Goal: Task Accomplishment & Management: Use online tool/utility

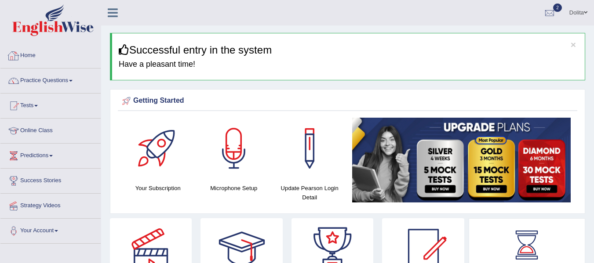
click at [29, 54] on link "Home" at bounding box center [50, 55] width 100 height 22
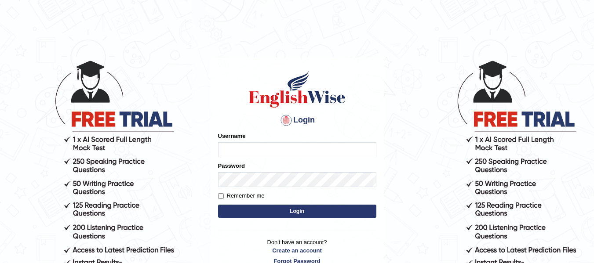
type input "dolita89"
click at [291, 211] on button "Login" at bounding box center [297, 211] width 158 height 13
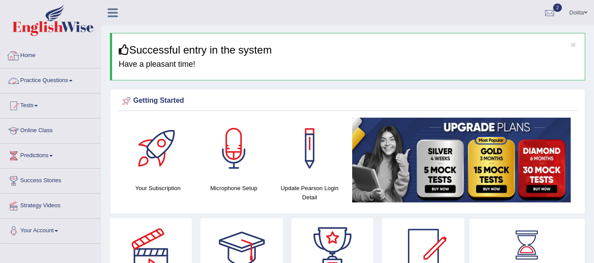
click at [72, 79] on link "Practice Questions" at bounding box center [50, 80] width 100 height 22
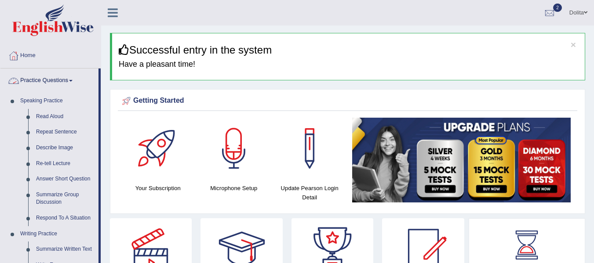
click at [77, 80] on link "Practice Questions" at bounding box center [49, 80] width 98 height 22
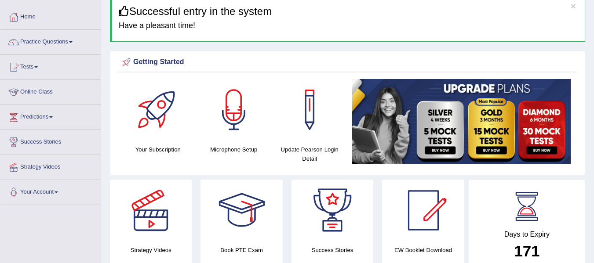
scroll to position [28, 0]
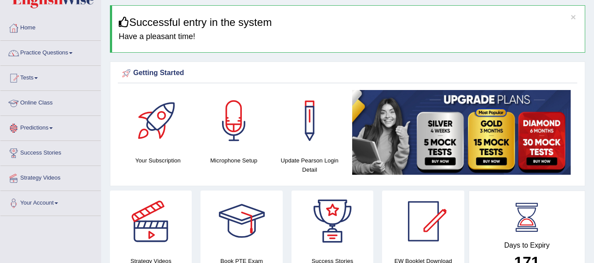
click at [42, 74] on link "Tests" at bounding box center [50, 77] width 100 height 22
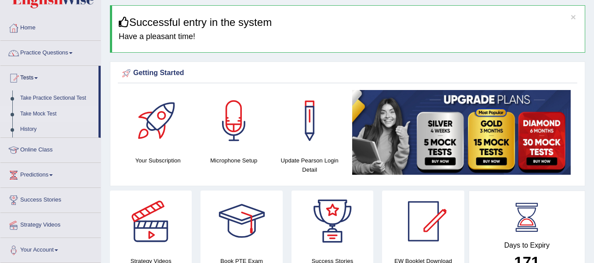
click at [44, 116] on link "Take Mock Test" at bounding box center [57, 114] width 82 height 16
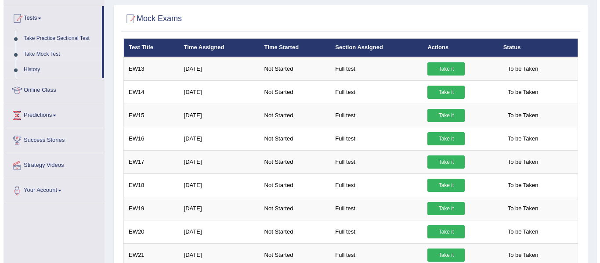
scroll to position [87, 0]
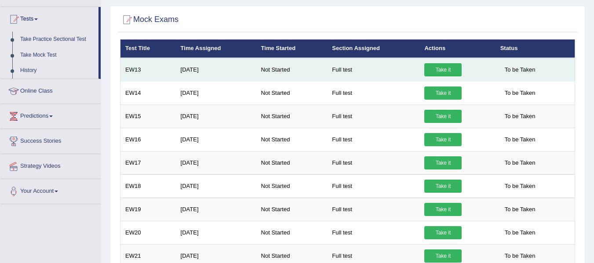
click at [449, 70] on link "Take it" at bounding box center [442, 69] width 37 height 13
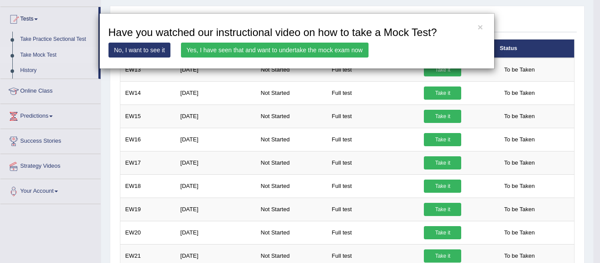
click at [320, 49] on link "Yes, I have seen that and want to undertake the mock exam now" at bounding box center [275, 50] width 188 height 15
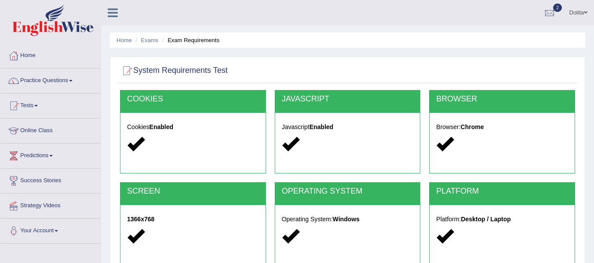
scroll to position [178, 0]
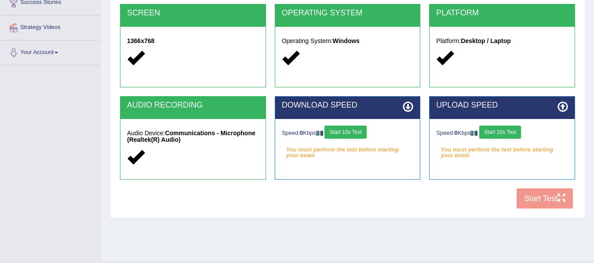
click at [350, 130] on button "Start 10s Test" at bounding box center [345, 132] width 42 height 13
click at [505, 132] on button "Start 10s Test" at bounding box center [500, 132] width 42 height 13
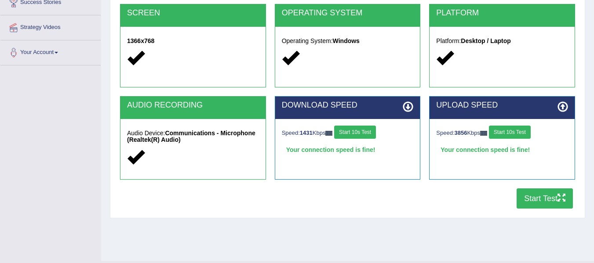
click at [547, 200] on button "Start Test" at bounding box center [544, 199] width 56 height 20
